Goal: Use online tool/utility: Utilize a website feature to perform a specific function

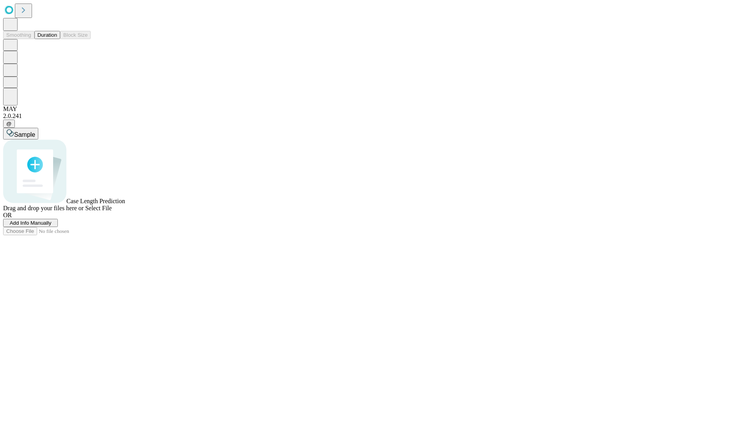
click at [52, 226] on span "Add Info Manually" at bounding box center [31, 223] width 42 height 6
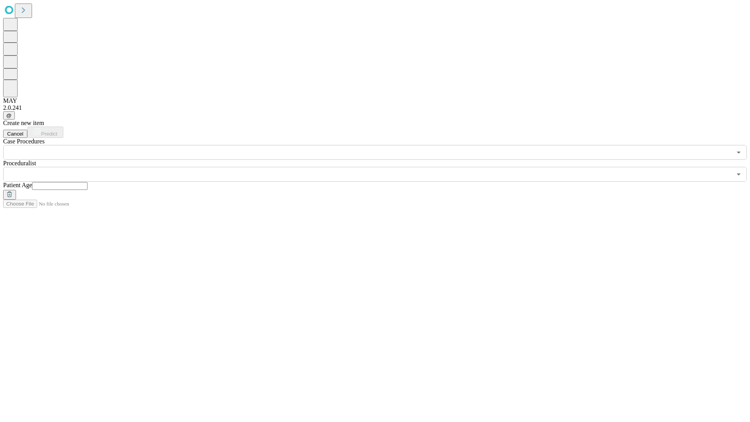
click at [87, 182] on input "text" at bounding box center [59, 186] width 55 height 8
type input "**"
click at [380, 167] on input "text" at bounding box center [367, 174] width 728 height 15
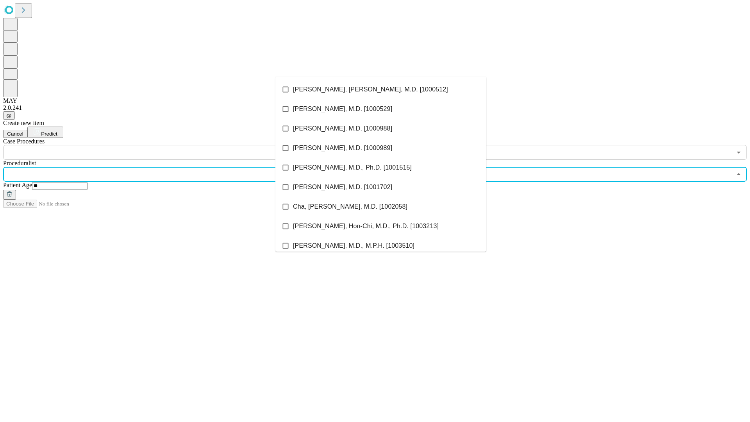
click at [381, 89] on li "[PERSON_NAME], [PERSON_NAME], M.D. [1000512]" at bounding box center [380, 90] width 211 height 20
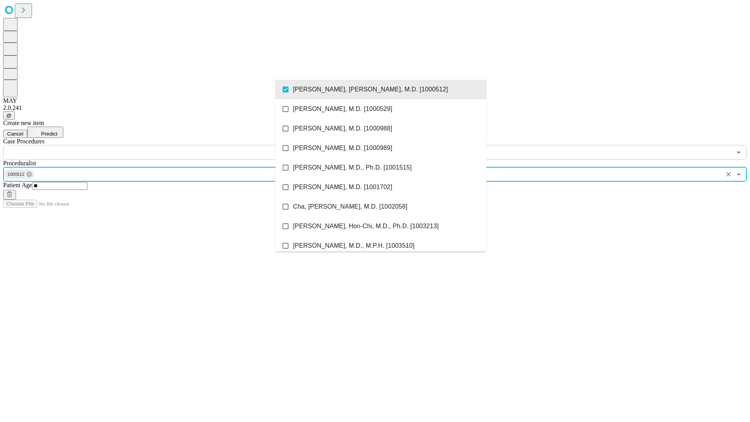
click at [164, 145] on input "text" at bounding box center [367, 152] width 728 height 15
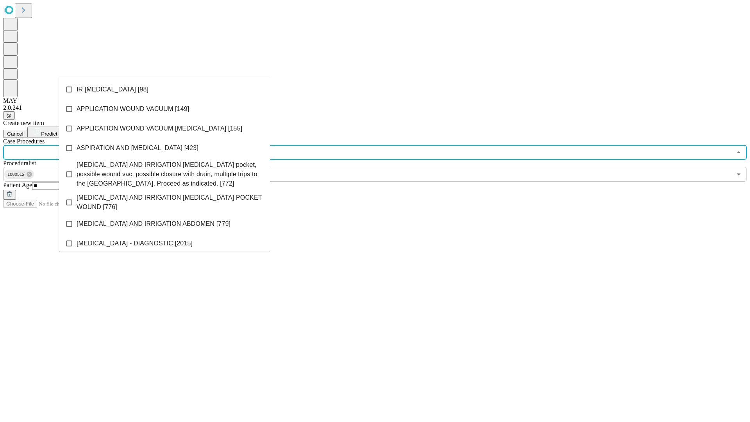
click at [164, 89] on li "IR [MEDICAL_DATA] [98]" at bounding box center [164, 90] width 211 height 20
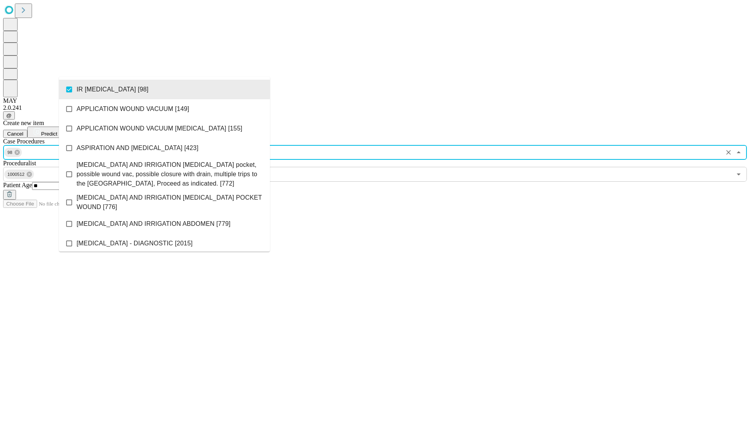
click at [57, 131] on span "Predict" at bounding box center [49, 134] width 16 height 6
